Goal: Task Accomplishment & Management: Manage account settings

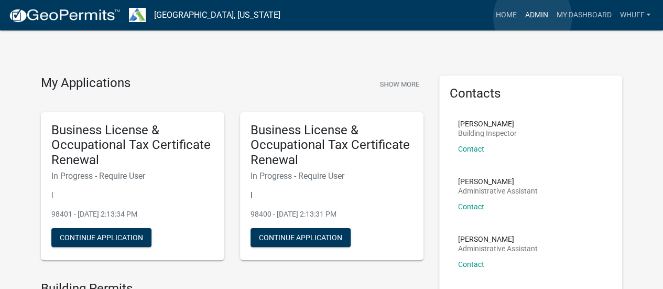
click at [532, 17] on link "Admin" at bounding box center [535, 15] width 31 height 20
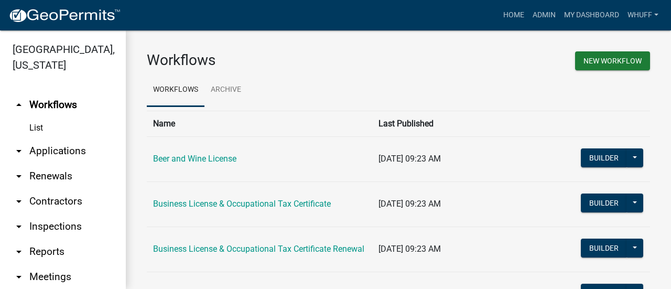
click at [51, 155] on link "arrow_drop_down Applications" at bounding box center [63, 150] width 126 height 25
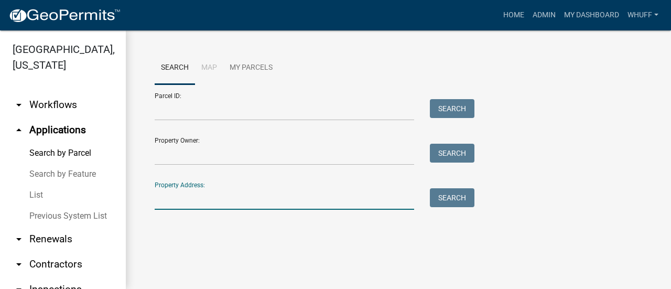
click at [260, 209] on input "Property Address:" at bounding box center [284, 198] width 259 height 21
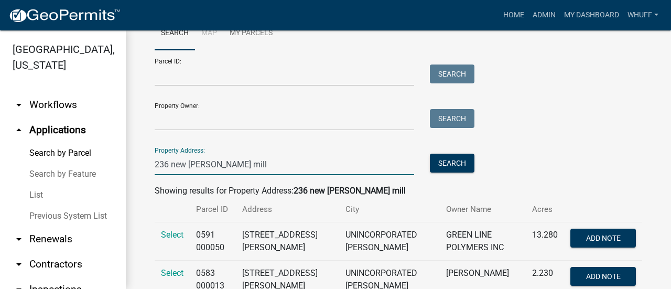
scroll to position [35, 0]
type input "236 new [PERSON_NAME] mill"
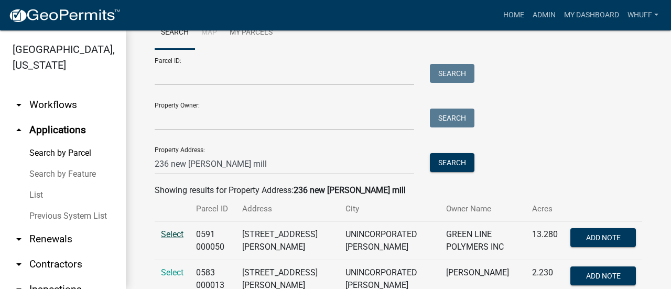
click at [169, 237] on span "Select" at bounding box center [172, 234] width 23 height 10
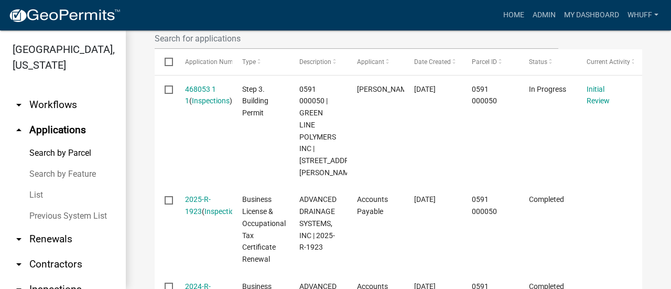
scroll to position [343, 0]
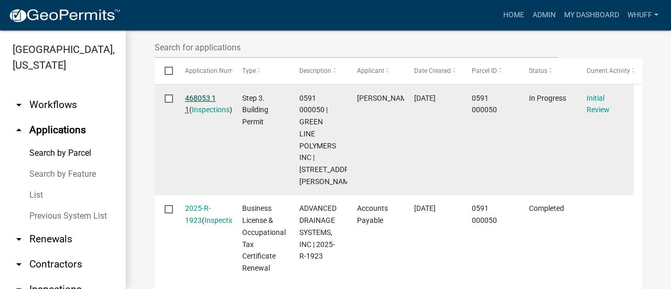
click at [201, 112] on link "468053 1 1" at bounding box center [200, 104] width 31 height 20
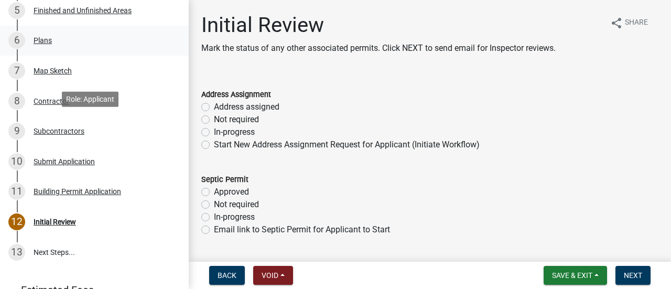
scroll to position [274, 0]
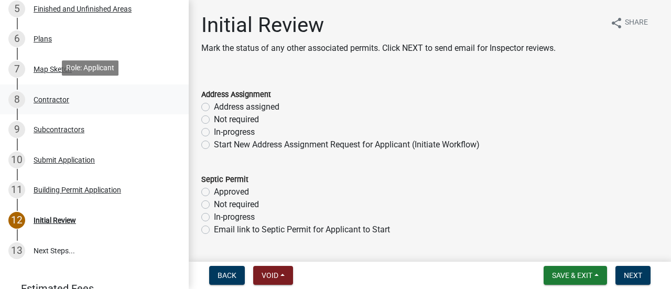
click at [59, 96] on div "Contractor" at bounding box center [52, 99] width 36 height 7
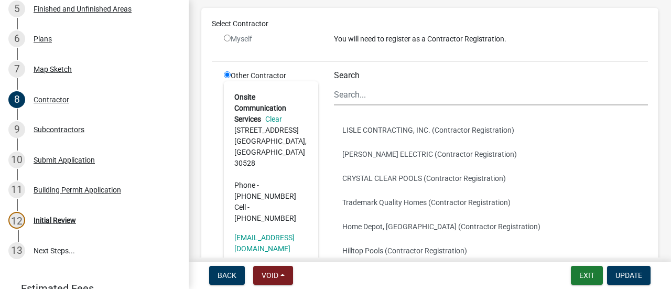
scroll to position [106, 0]
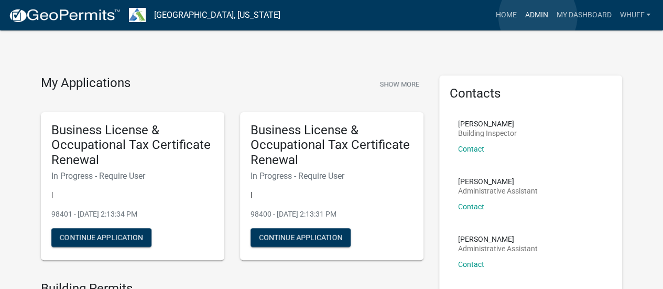
click at [538, 17] on link "Admin" at bounding box center [535, 15] width 31 height 20
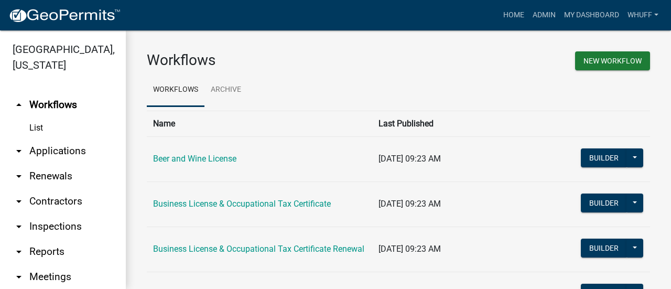
click at [57, 195] on link "arrow_drop_down Contractors" at bounding box center [63, 201] width 126 height 25
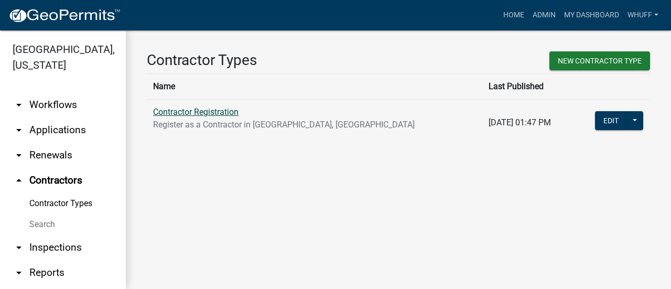
click at [219, 111] on link "Contractor Registration" at bounding box center [195, 112] width 85 height 10
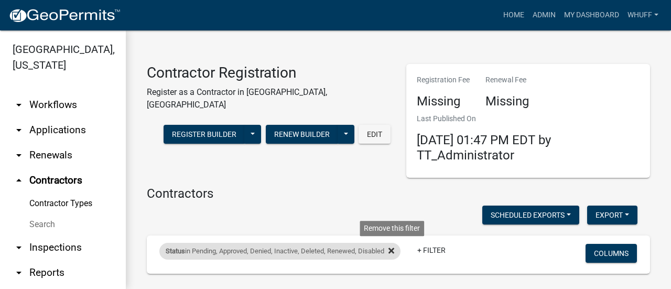
click at [389, 252] on fa-icon at bounding box center [389, 251] width 10 height 17
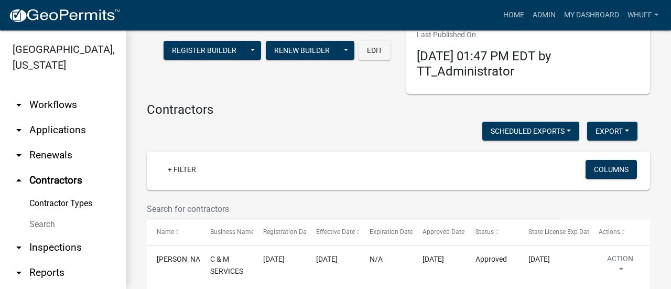
scroll to position [88, 0]
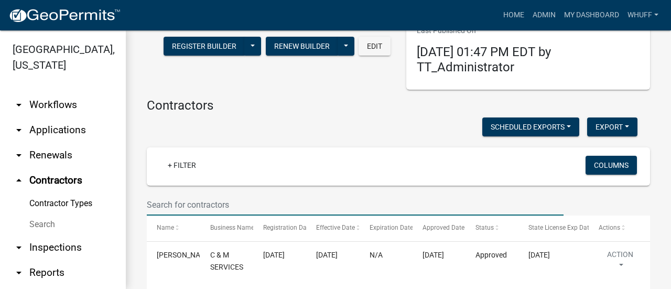
click at [277, 195] on input "text" at bounding box center [355, 204] width 417 height 21
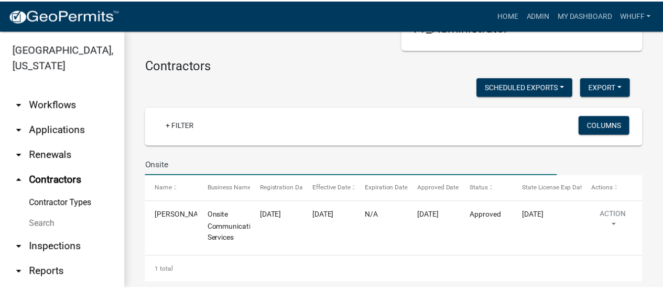
scroll to position [142, 0]
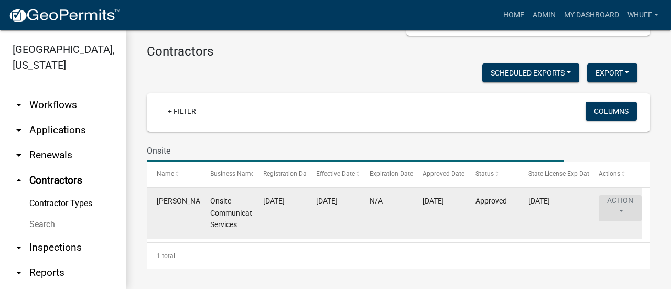
type input "Onsite"
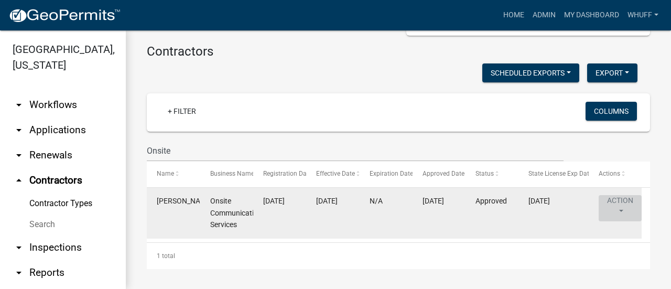
click at [616, 207] on button "Action" at bounding box center [619, 208] width 43 height 26
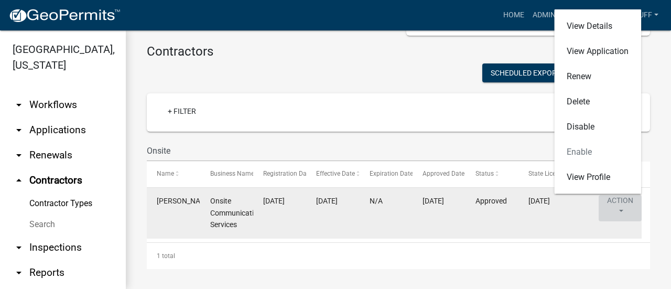
click at [616, 207] on button "Action" at bounding box center [619, 208] width 43 height 26
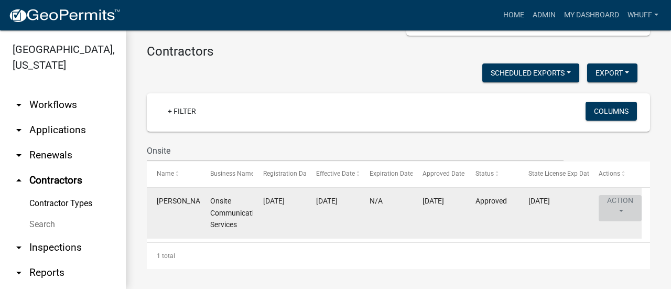
click at [616, 207] on button "Action" at bounding box center [619, 208] width 43 height 26
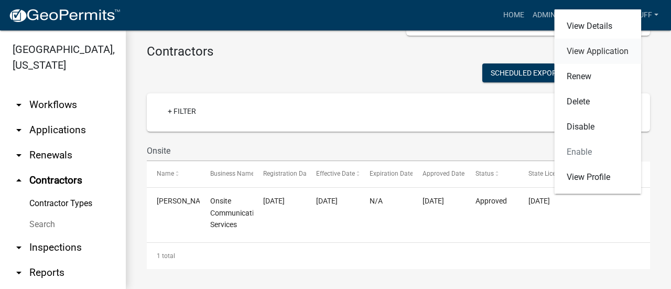
click at [593, 58] on link "View Application" at bounding box center [597, 51] width 87 height 25
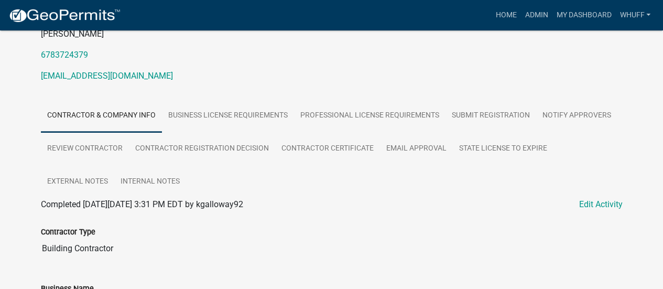
scroll to position [132, 0]
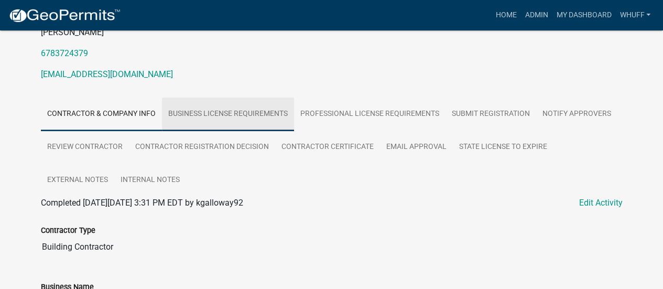
click at [245, 99] on link "Business License Requirements" at bounding box center [228, 114] width 132 height 34
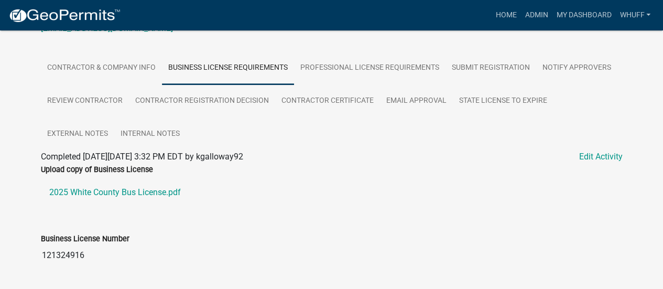
scroll to position [178, 0]
click at [103, 188] on link "2025 White County Bus License.pdf" at bounding box center [332, 191] width 582 height 25
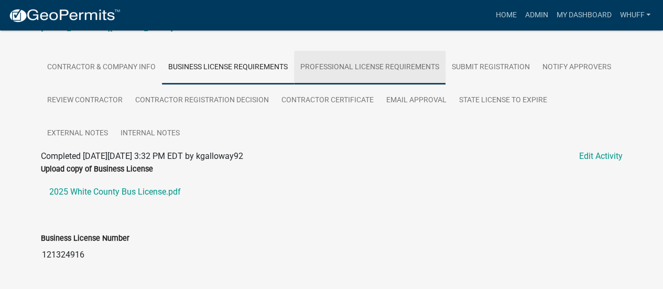
click at [357, 69] on link "Professional License Requirements" at bounding box center [369, 68] width 151 height 34
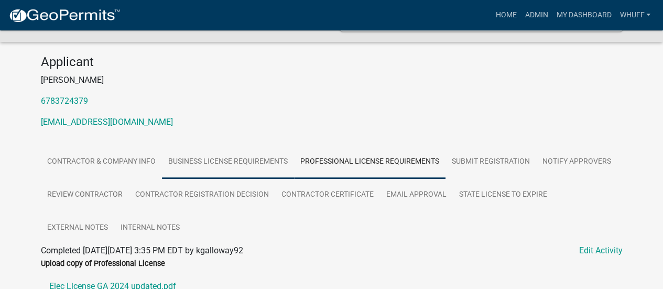
scroll to position [114, 0]
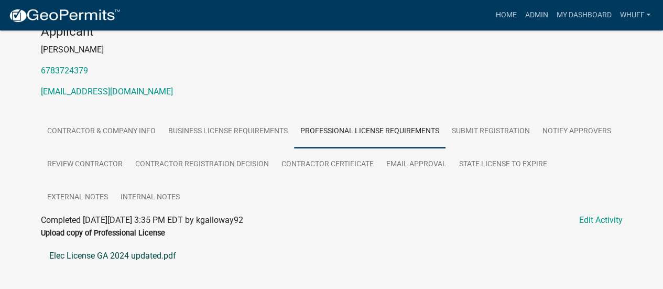
click at [132, 256] on link "Elec License GA 2024 updated.pdf" at bounding box center [332, 255] width 582 height 25
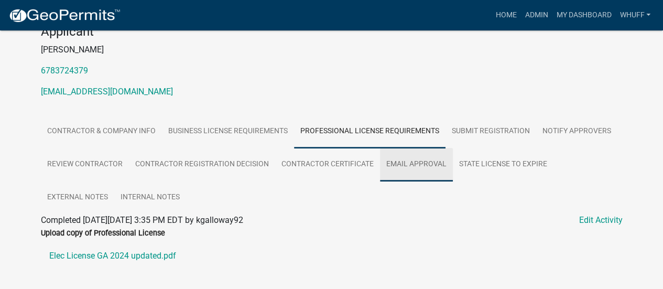
click at [416, 169] on link "Email Approval" at bounding box center [416, 165] width 73 height 34
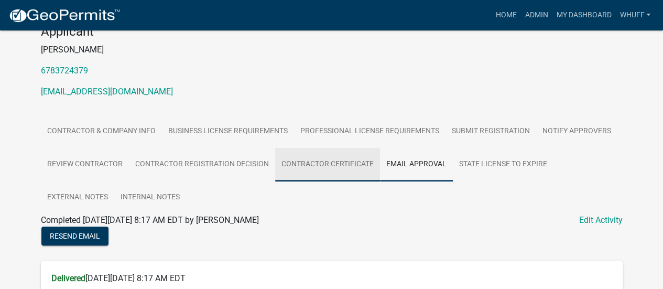
click at [310, 160] on link "Contractor Certificate" at bounding box center [327, 165] width 105 height 34
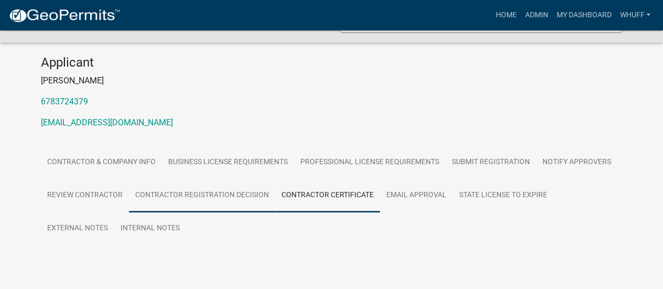
scroll to position [109, 0]
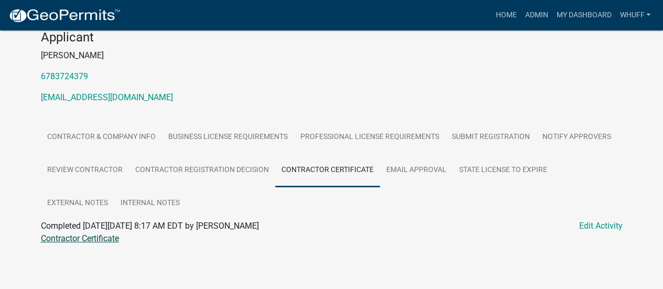
click at [103, 239] on link "Contractor Certificate" at bounding box center [80, 238] width 78 height 10
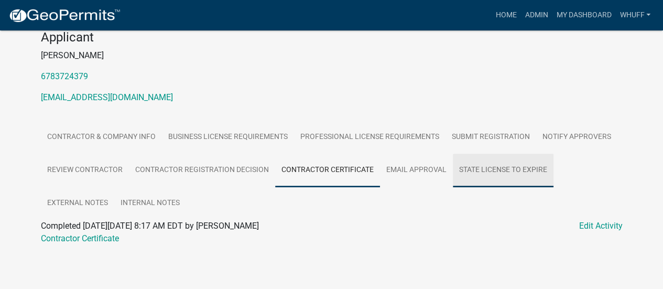
click at [506, 168] on link "State License to Expire" at bounding box center [503, 171] width 101 height 34
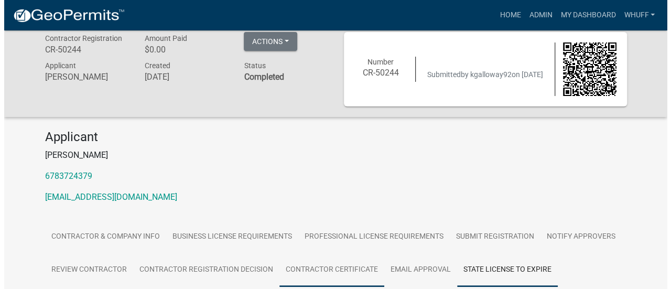
scroll to position [0, 0]
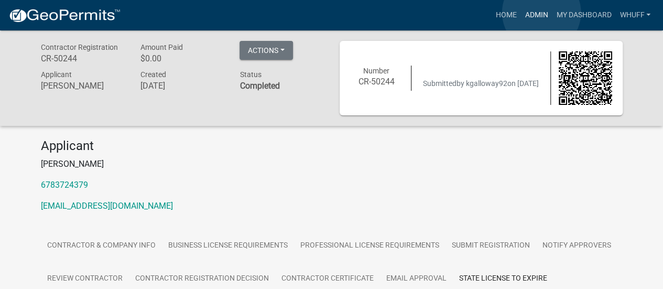
click at [541, 13] on link "Admin" at bounding box center [535, 15] width 31 height 20
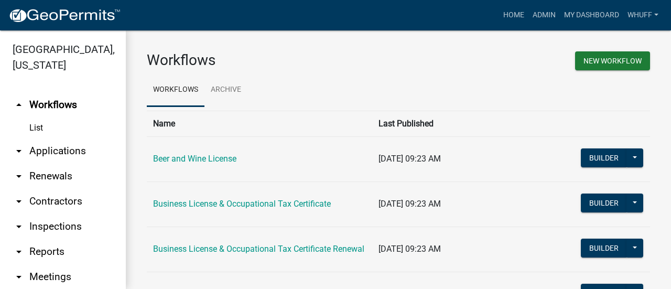
click at [71, 156] on link "arrow_drop_down Applications" at bounding box center [63, 150] width 126 height 25
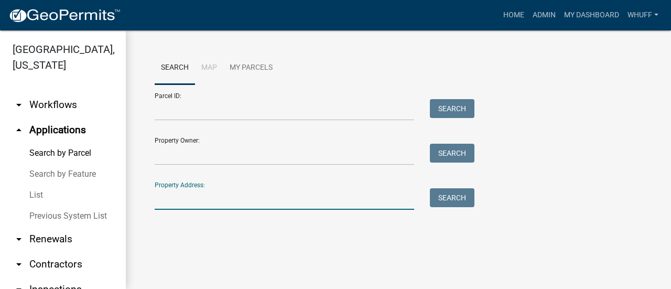
click at [258, 201] on input "Property Address:" at bounding box center [284, 198] width 259 height 21
type input "236 new [PERSON_NAME] mill"
